Goal: Task Accomplishment & Management: Complete application form

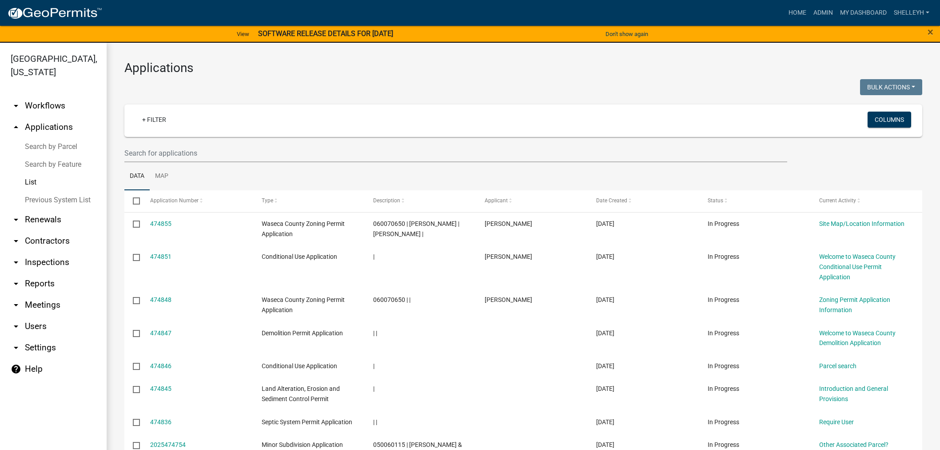
select select "1: 25"
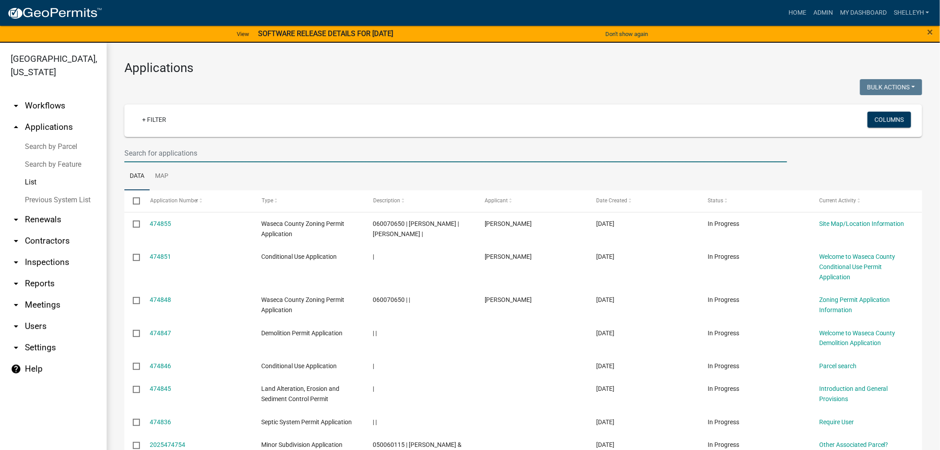
click at [183, 153] on input "text" at bounding box center [455, 153] width 663 height 18
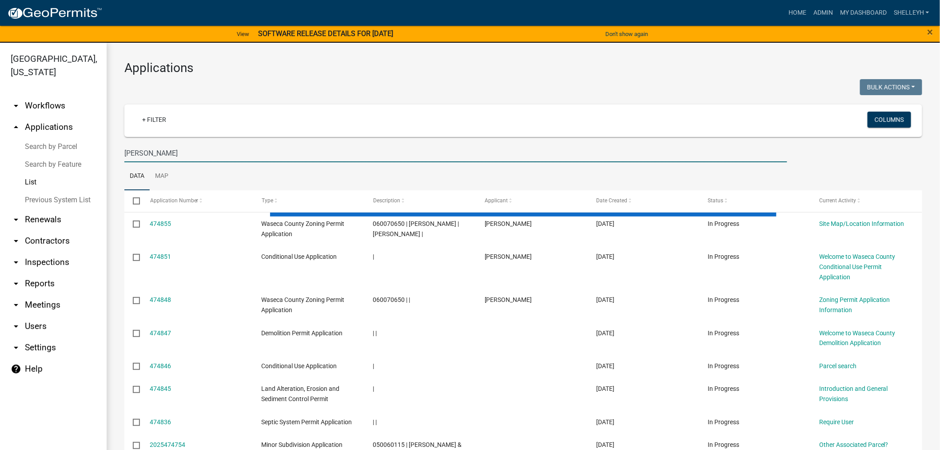
type input "[PERSON_NAME]"
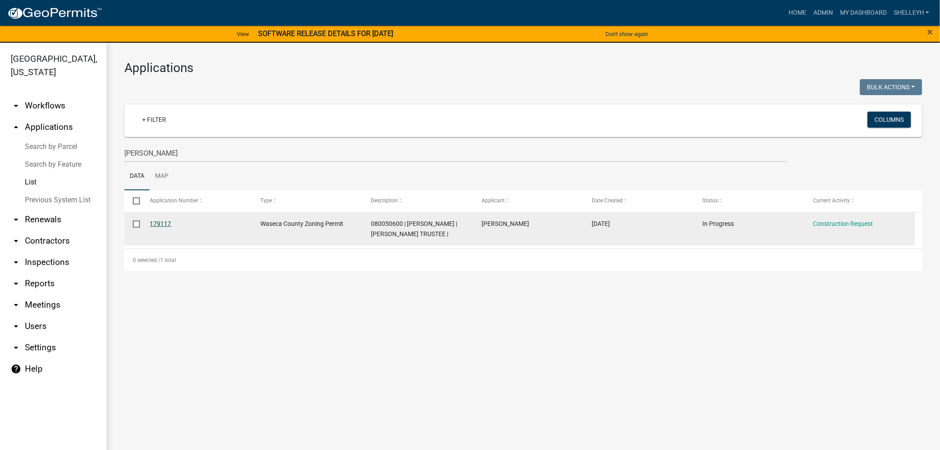
click at [162, 223] on link "179117" at bounding box center [160, 223] width 21 height 7
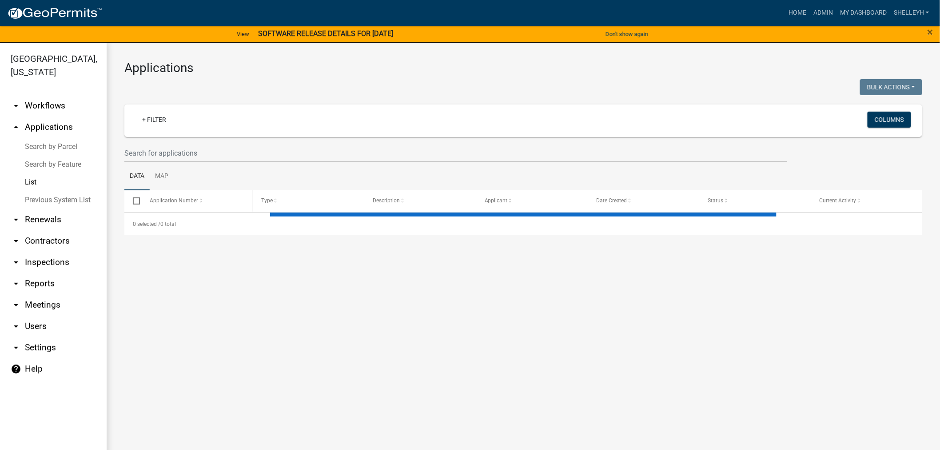
select select "1: 25"
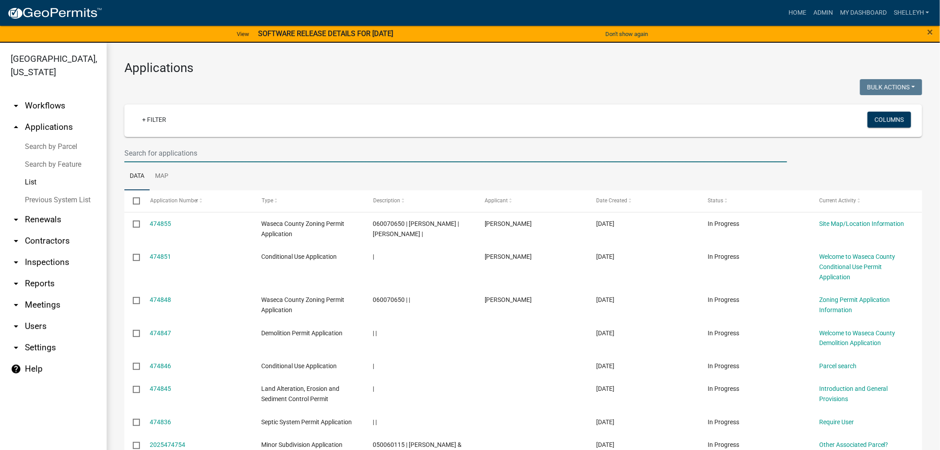
click at [219, 152] on input "text" at bounding box center [455, 153] width 663 height 18
type input "080050610"
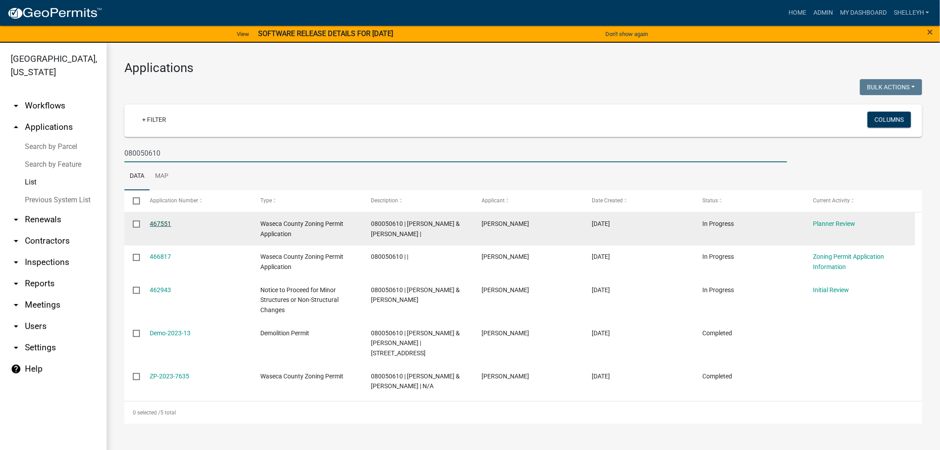
click at [153, 220] on link "467551" at bounding box center [160, 223] width 21 height 7
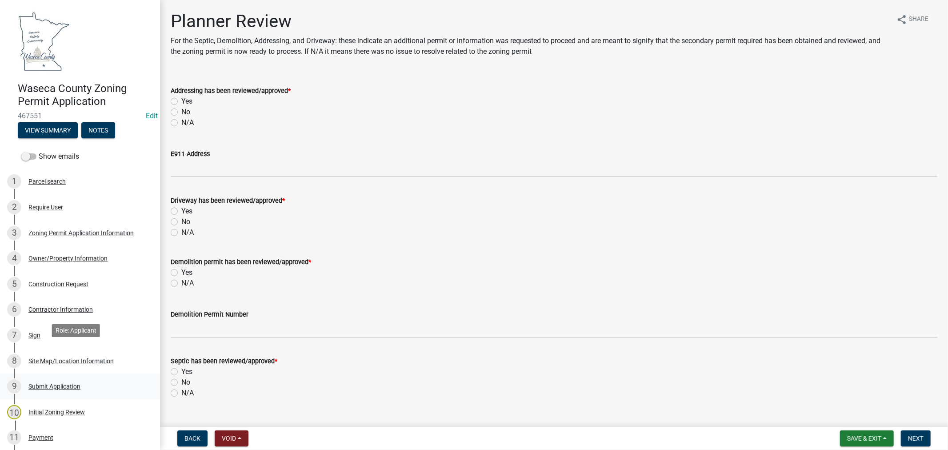
scroll to position [99, 0]
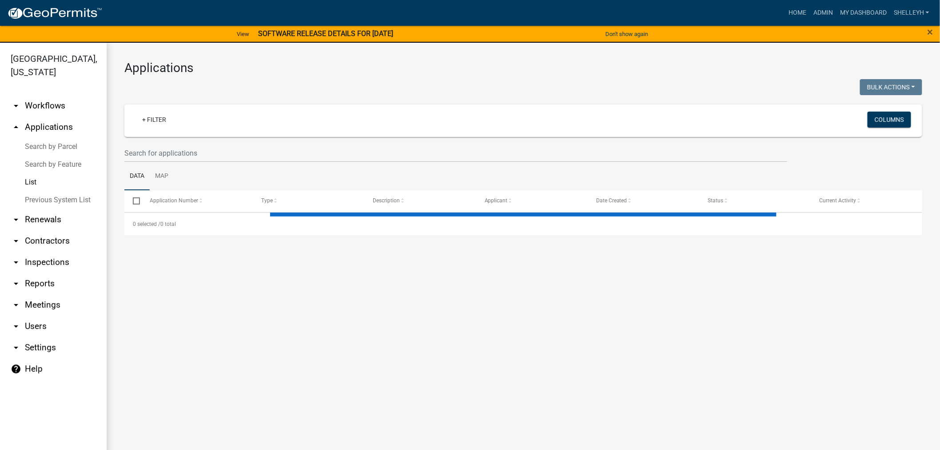
select select "1: 25"
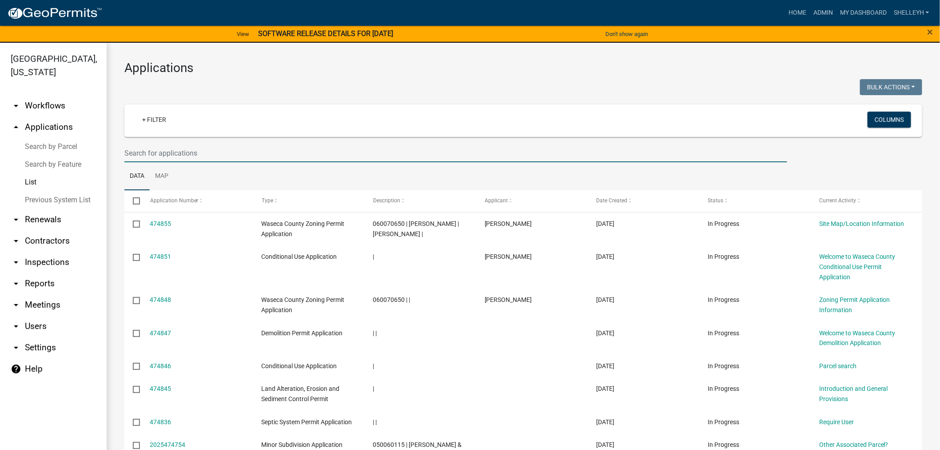
click at [152, 149] on input "text" at bounding box center [455, 153] width 663 height 18
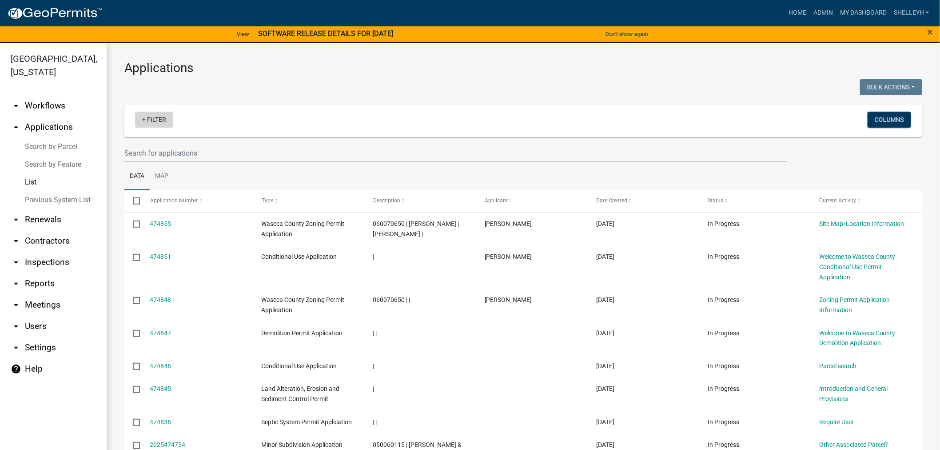
click at [156, 120] on link "+ Filter" at bounding box center [154, 120] width 38 height 16
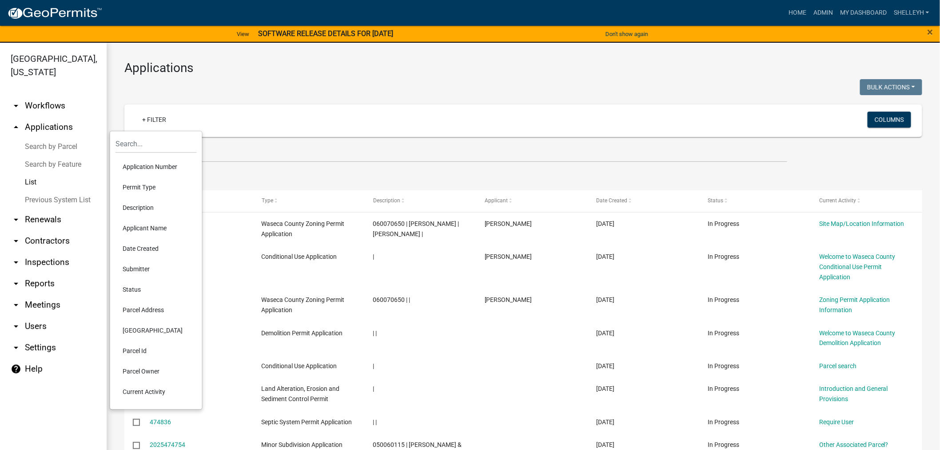
click at [143, 189] on li "Permit Type" at bounding box center [156, 187] width 81 height 20
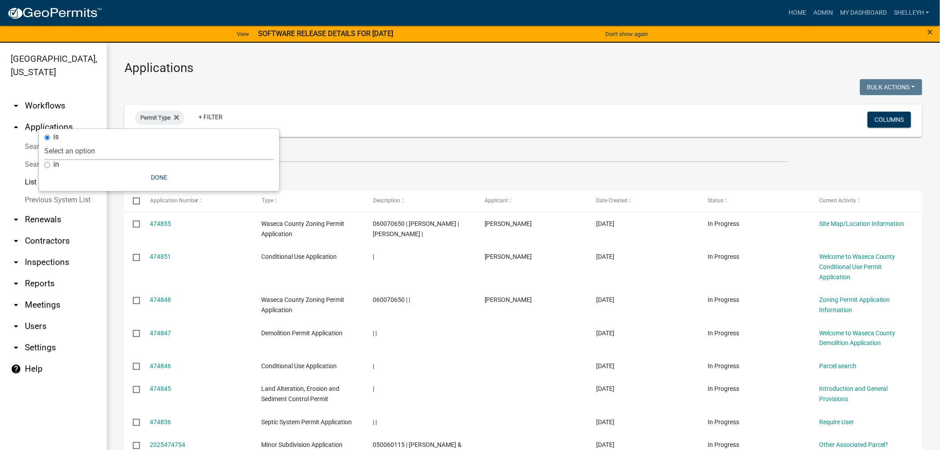
click at [98, 149] on select "Select an option Cannabis Registration Form Conditional Use Application Demolit…" at bounding box center [159, 151] width 230 height 18
select select "84dd12a3-c208-41bf-9ef2-d73d2ed9203f"
click at [116, 142] on select "Select an option Cannabis Registration Form Conditional Use Application Demolit…" at bounding box center [159, 151] width 230 height 18
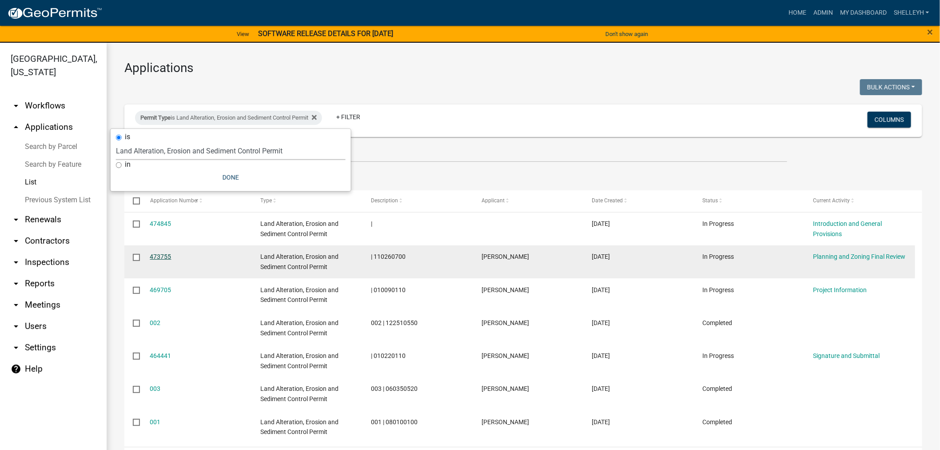
click at [162, 256] on link "473755" at bounding box center [160, 256] width 21 height 7
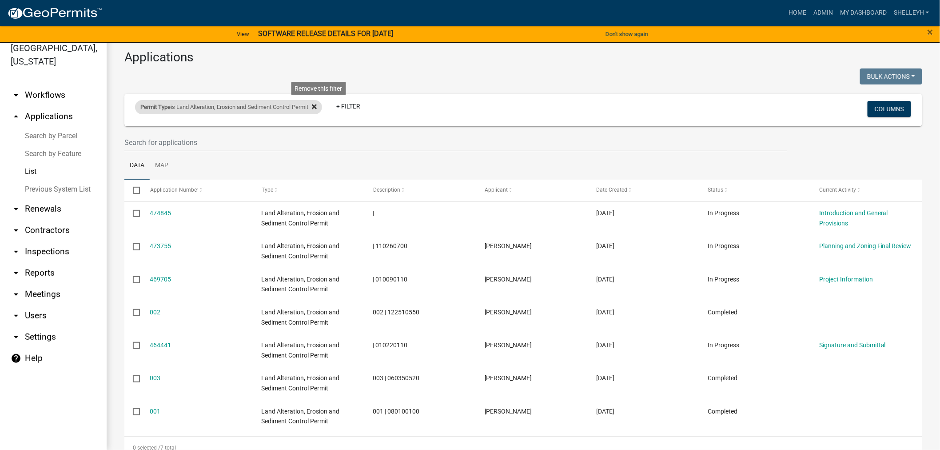
click at [317, 105] on icon at bounding box center [314, 106] width 5 height 5
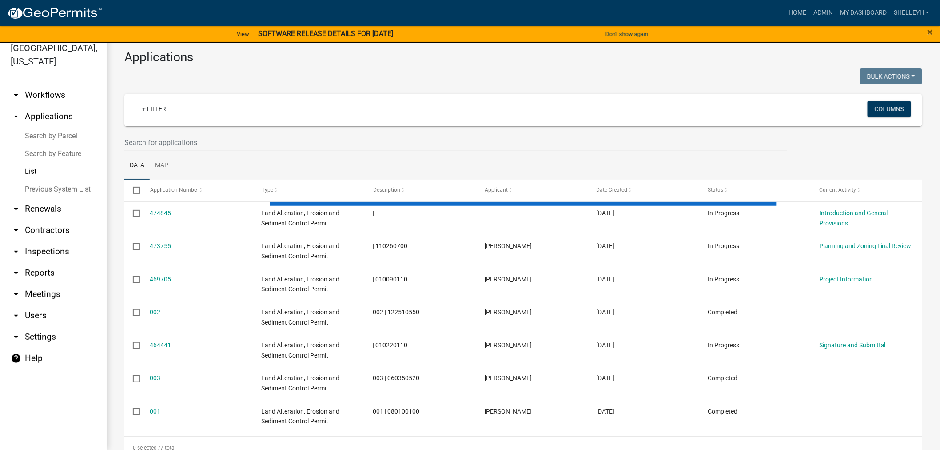
select select "1: 25"
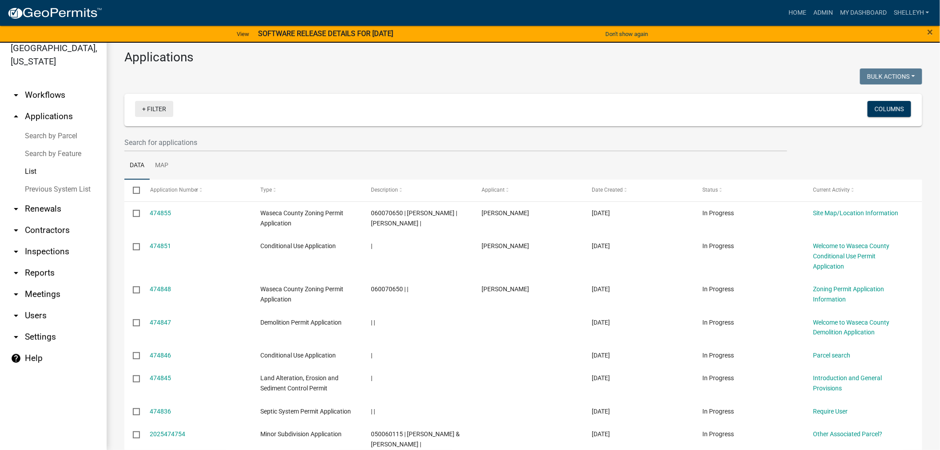
click at [166, 109] on link "+ Filter" at bounding box center [154, 109] width 38 height 16
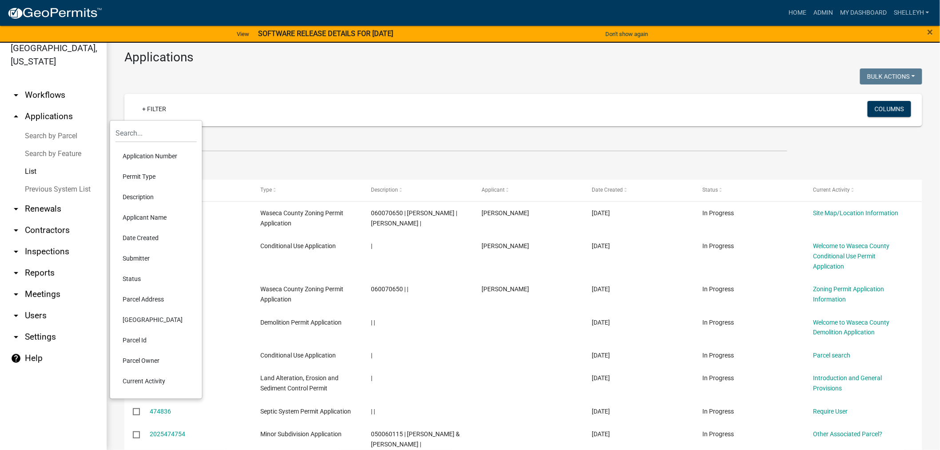
click at [138, 379] on li "Current Activity" at bounding box center [156, 381] width 81 height 20
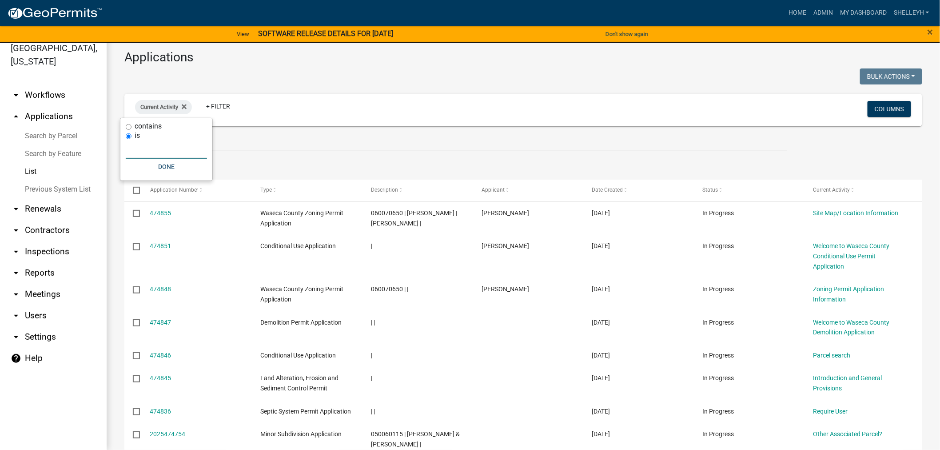
click at [149, 152] on input "text" at bounding box center [166, 149] width 81 height 18
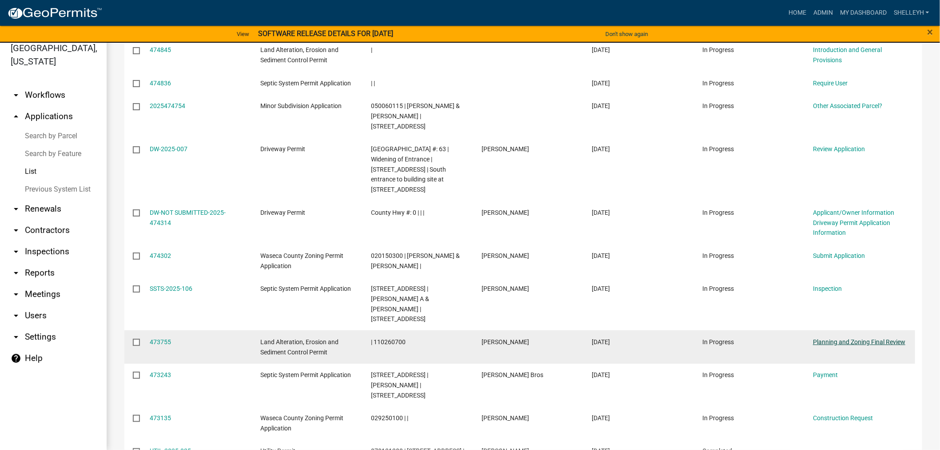
scroll to position [345, 0]
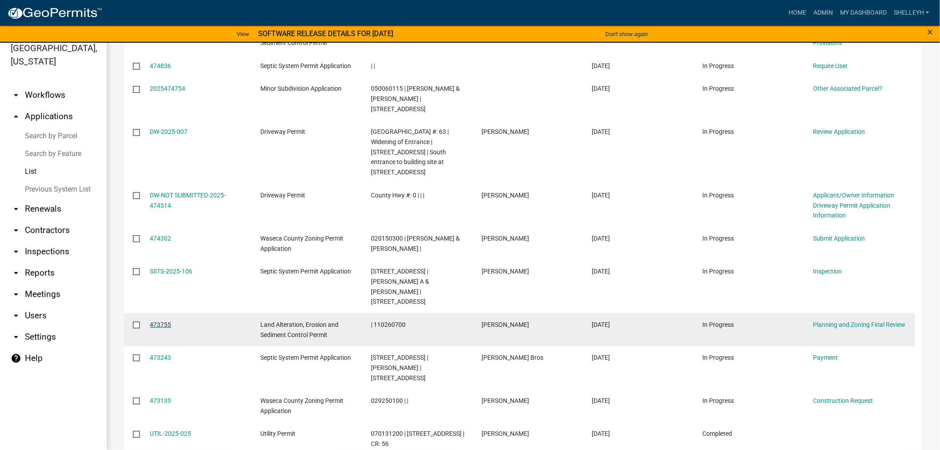
click at [156, 321] on link "473755" at bounding box center [160, 324] width 21 height 7
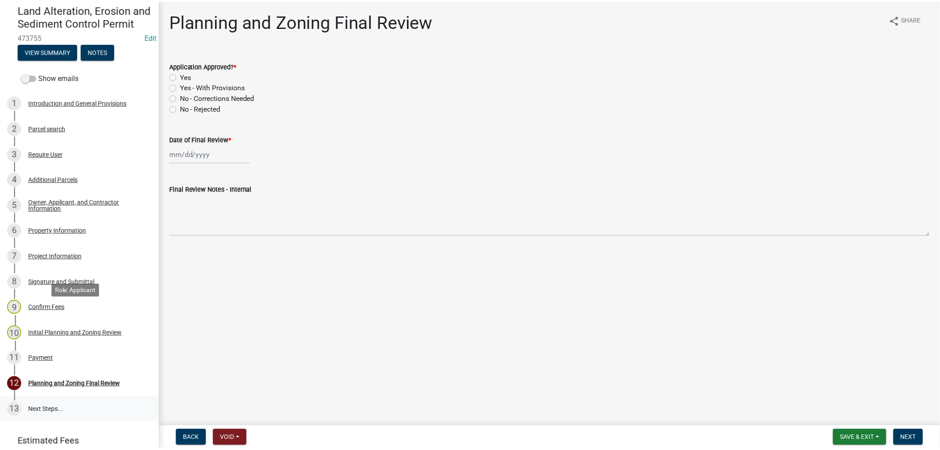
scroll to position [158, 0]
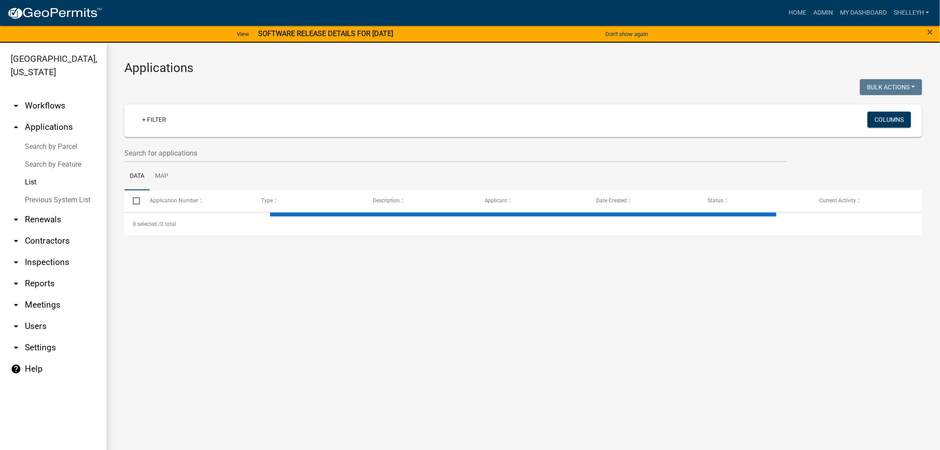
select select "1: 25"
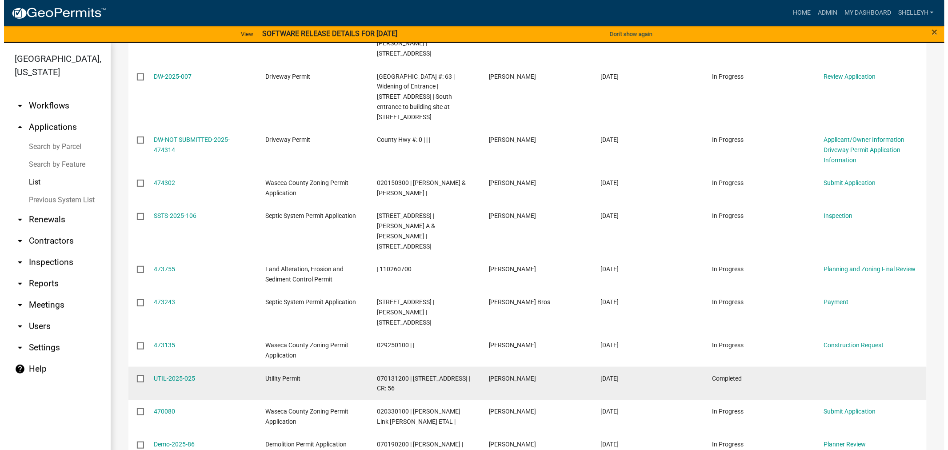
scroll to position [494, 0]
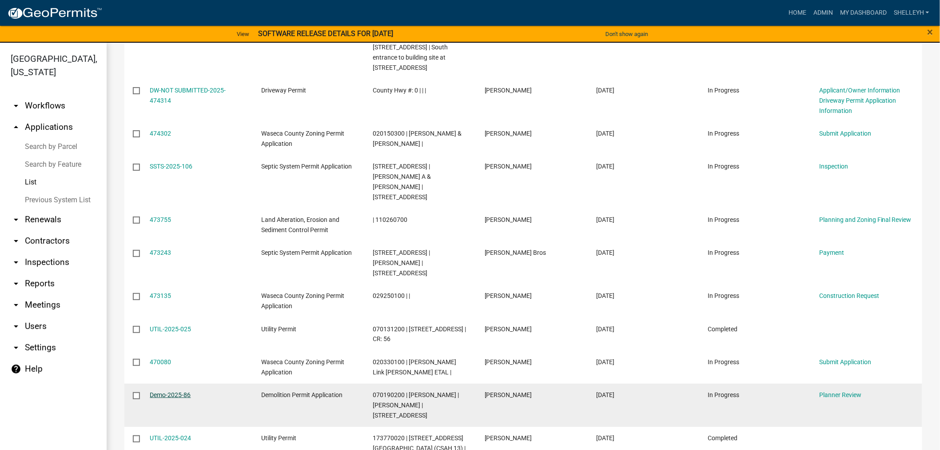
click at [167, 391] on link "Demo-2025-86" at bounding box center [170, 394] width 41 height 7
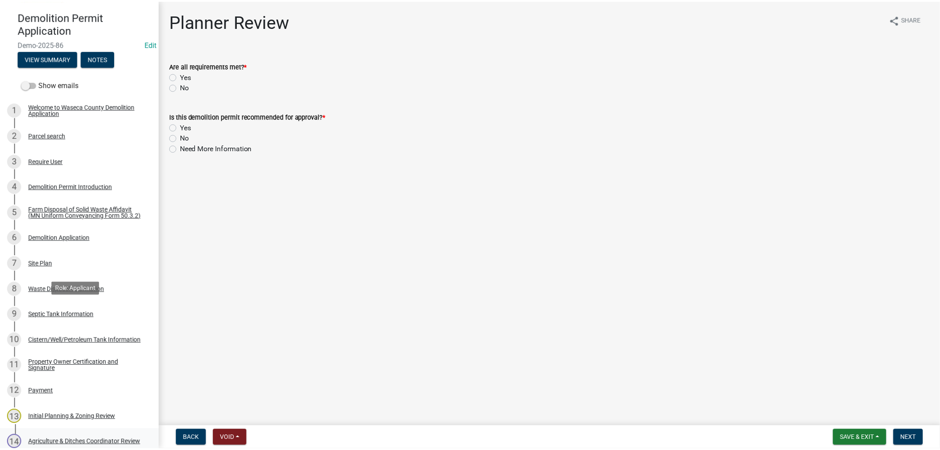
scroll to position [197, 0]
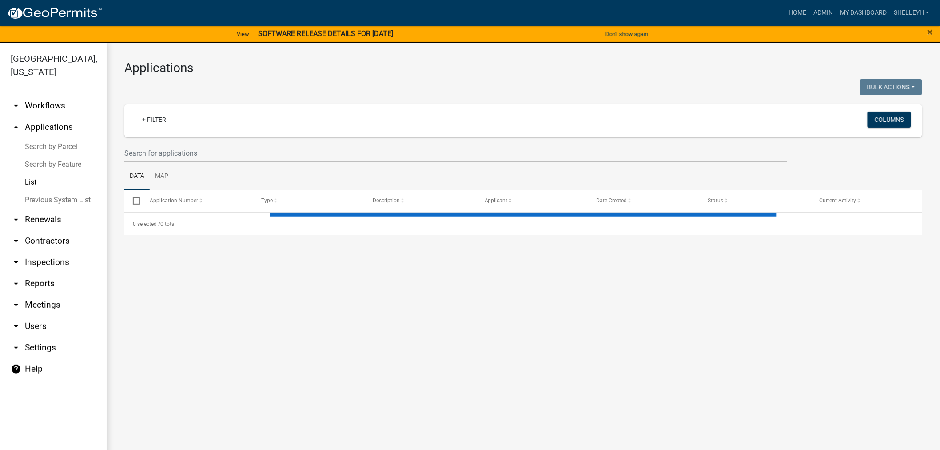
select select "1: 25"
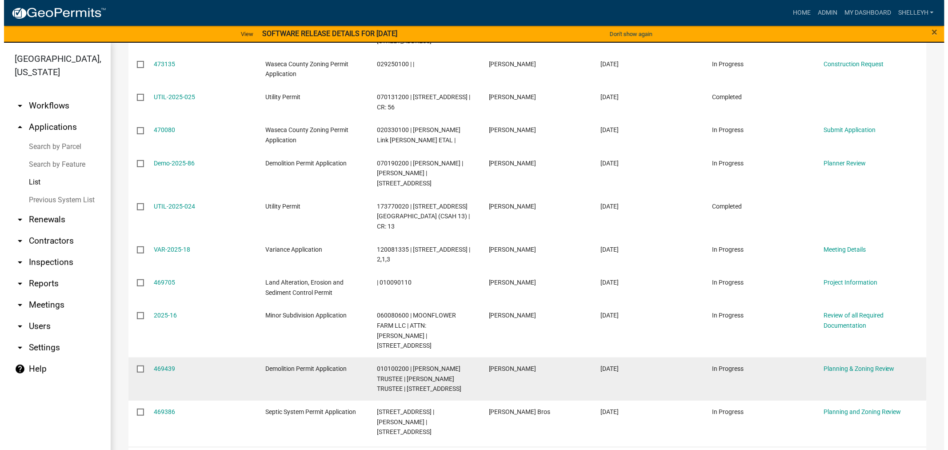
scroll to position [729, 0]
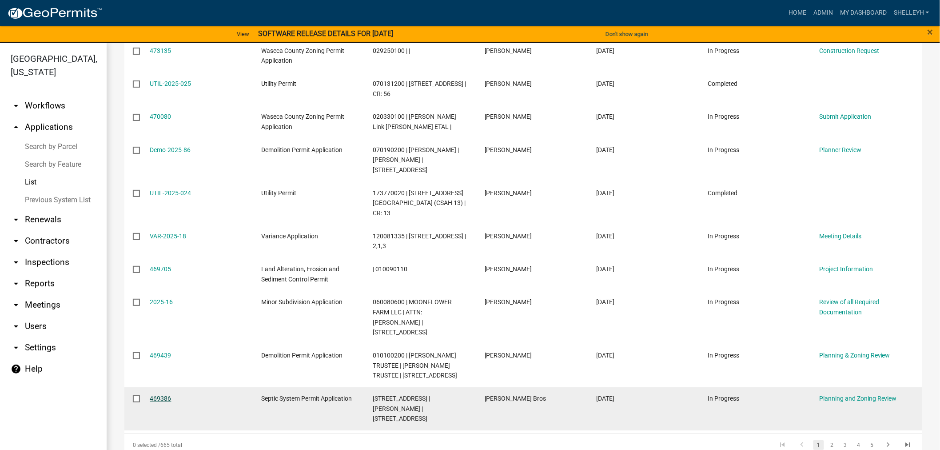
click at [159, 395] on link "469386" at bounding box center [160, 398] width 21 height 7
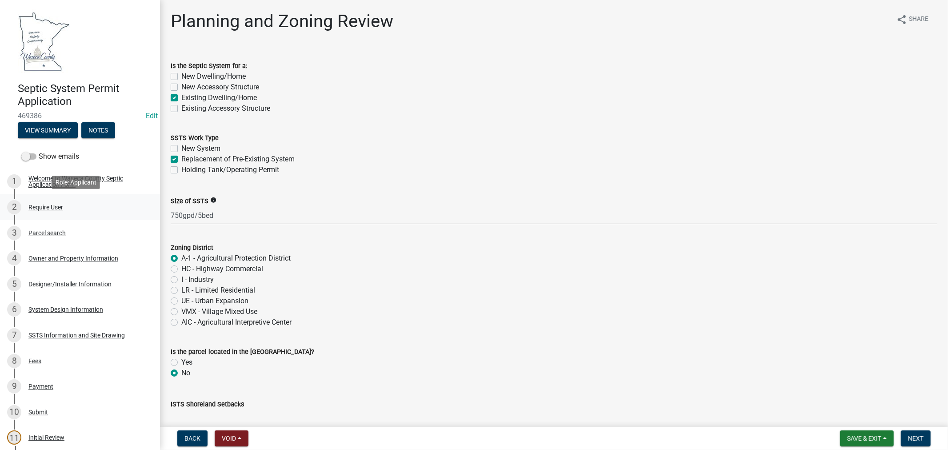
drag, startPoint x: 41, startPoint y: 206, endPoint x: 67, endPoint y: 202, distance: 26.0
click at [41, 206] on div "Require User" at bounding box center [45, 207] width 35 height 6
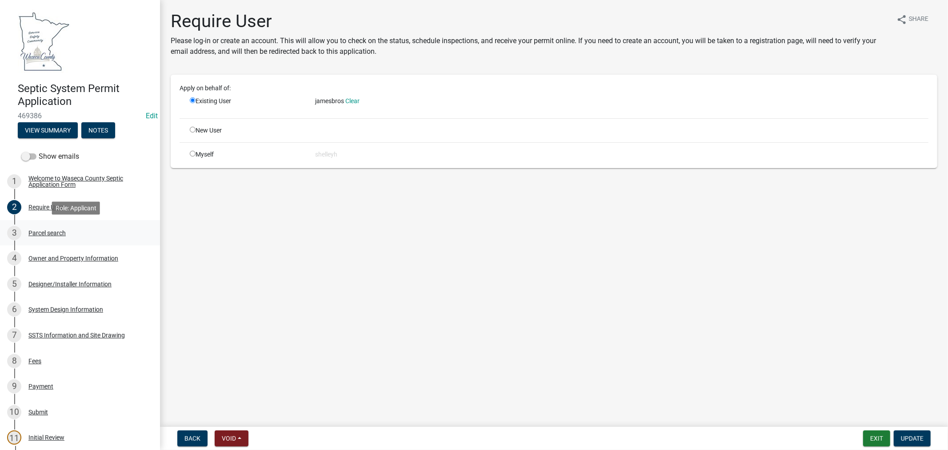
click at [44, 232] on div "Parcel search" at bounding box center [46, 233] width 37 height 6
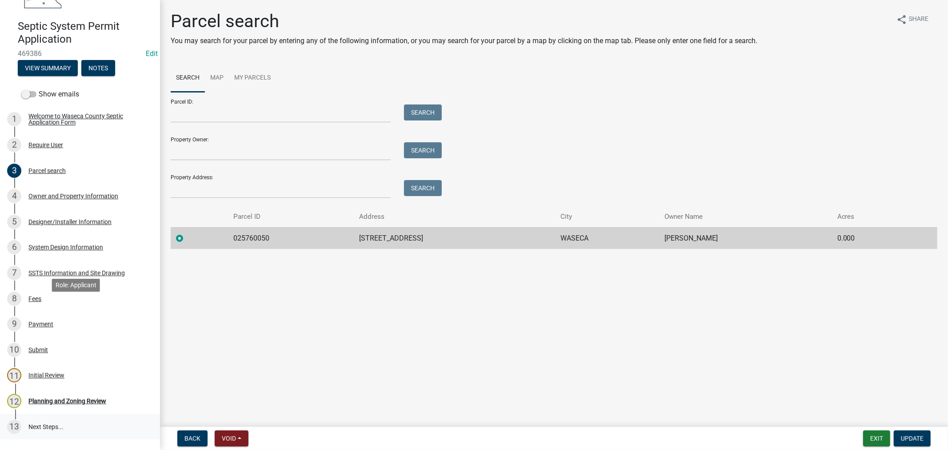
scroll to position [134, 0]
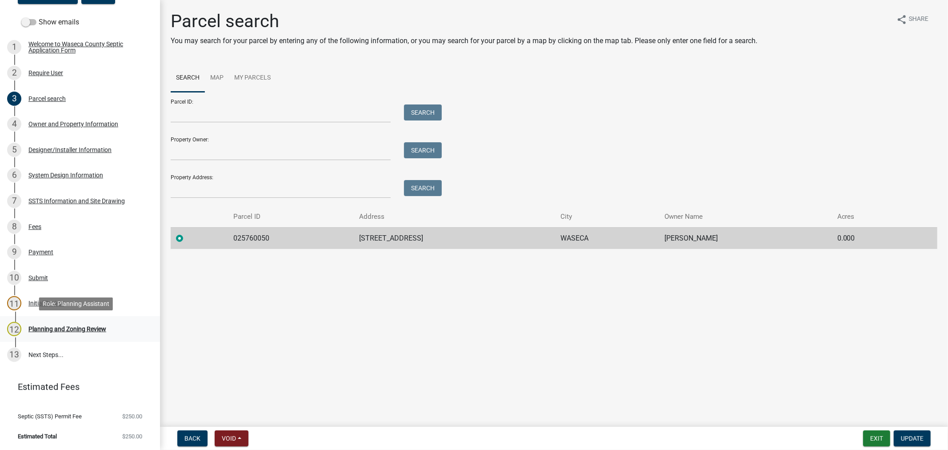
click at [55, 329] on div "Planning and Zoning Review" at bounding box center [67, 329] width 78 height 6
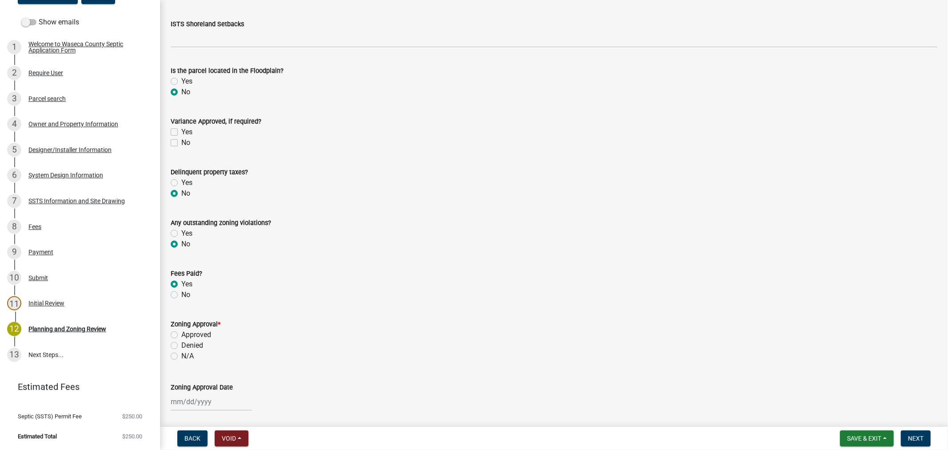
scroll to position [410, 0]
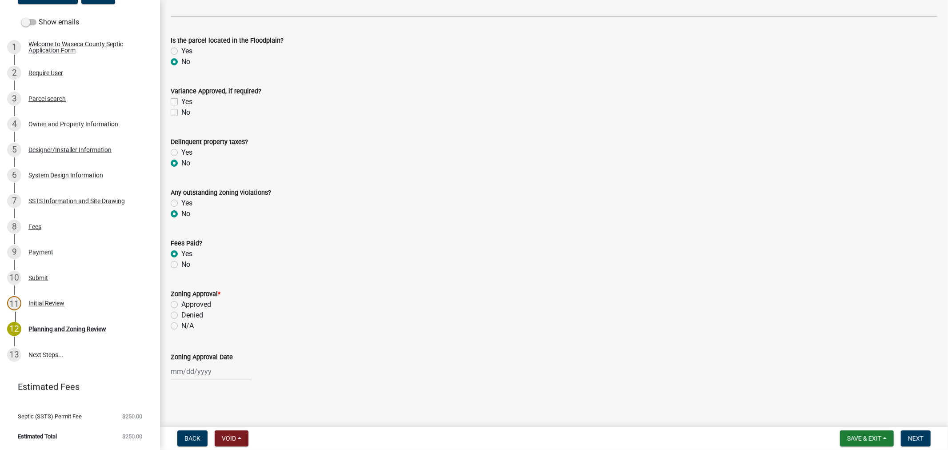
drag, startPoint x: 172, startPoint y: 306, endPoint x: 228, endPoint y: 326, distance: 59.4
click at [181, 306] on label "Approved" at bounding box center [196, 304] width 30 height 11
click at [181, 305] on input "Approved" at bounding box center [184, 302] width 6 height 6
radio input "true"
click at [193, 372] on div at bounding box center [211, 371] width 81 height 18
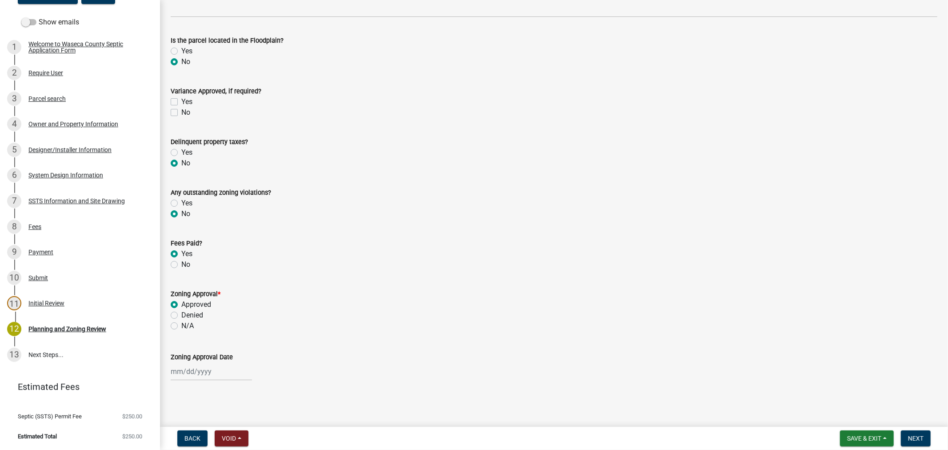
select select "9"
select select "2025"
click at [178, 298] on div "8" at bounding box center [179, 295] width 14 height 14
type input "[DATE]"
click at [909, 432] on button "Next" at bounding box center [916, 438] width 30 height 16
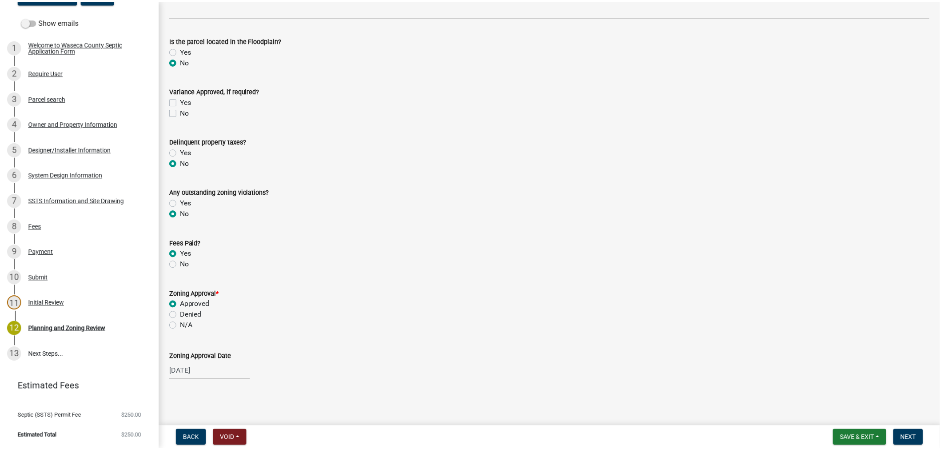
scroll to position [0, 0]
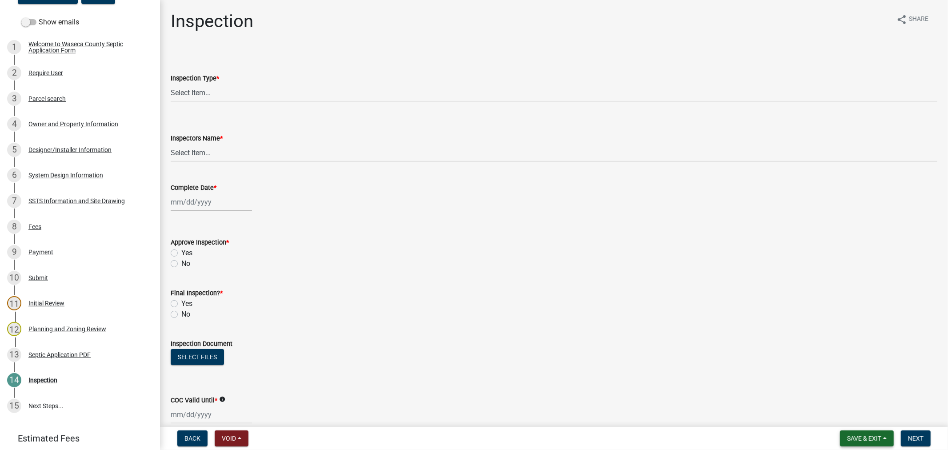
click at [856, 435] on span "Save & Exit" at bounding box center [864, 438] width 34 height 7
click at [846, 416] on button "Save & Exit" at bounding box center [857, 414] width 71 height 21
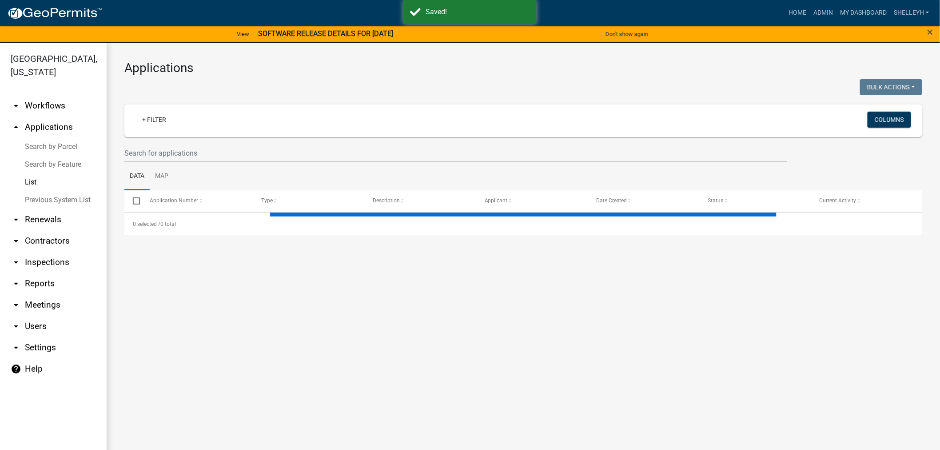
select select "1: 25"
